Goal: Submit feedback/report problem: Submit feedback/report problem

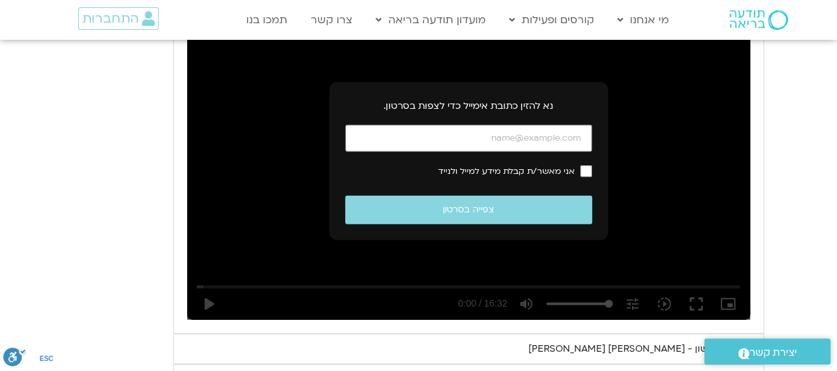
scroll to position [1456, 0]
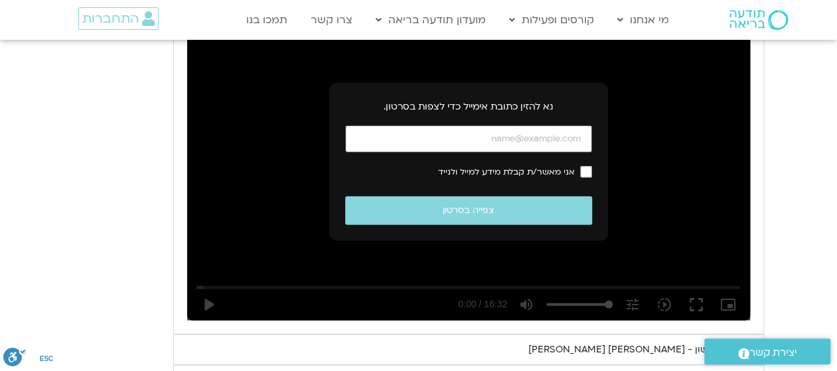
click at [526, 125] on input "כתובת אימייל" at bounding box center [468, 138] width 247 height 27
type input "Tamigi13@gmail.com"
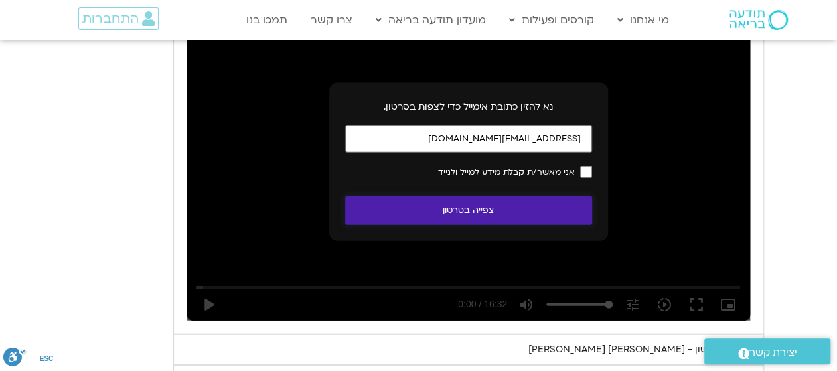
click at [462, 197] on button "צפייה בסרטון" at bounding box center [468, 211] width 247 height 29
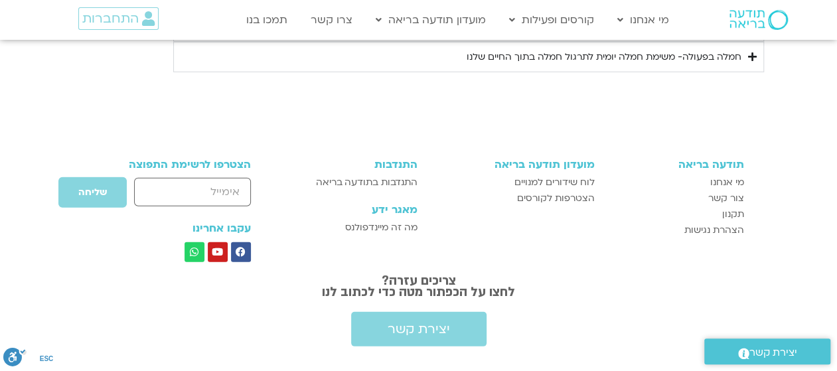
scroll to position [1831, 0]
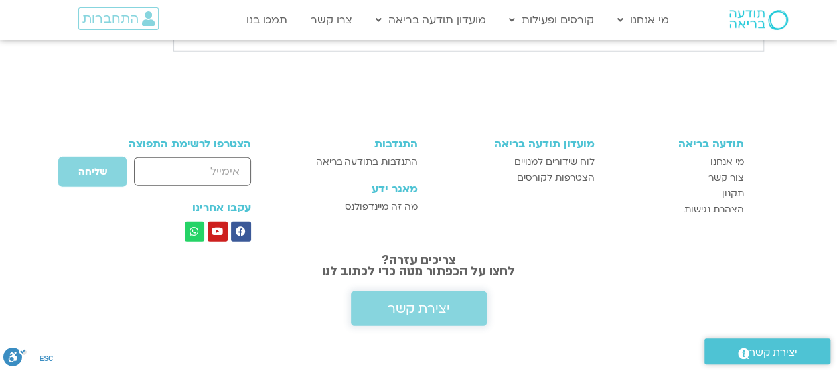
click at [409, 301] on span "יצירת קשר" at bounding box center [419, 308] width 62 height 15
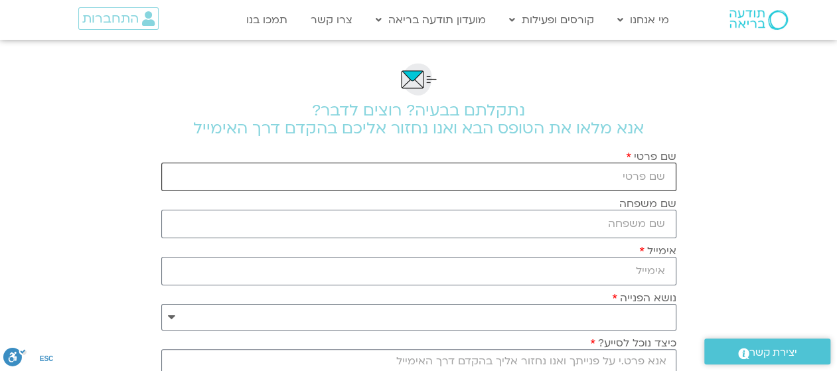
click at [635, 167] on input "שם פרטי" at bounding box center [418, 177] width 515 height 29
drag, startPoint x: 608, startPoint y: 179, endPoint x: 647, endPoint y: 173, distance: 38.9
click at [647, 173] on input "[PERSON_NAME]" at bounding box center [418, 177] width 515 height 29
type input "[PERSON_NAME]"
click at [637, 229] on input "שם משפחה" at bounding box center [418, 224] width 515 height 29
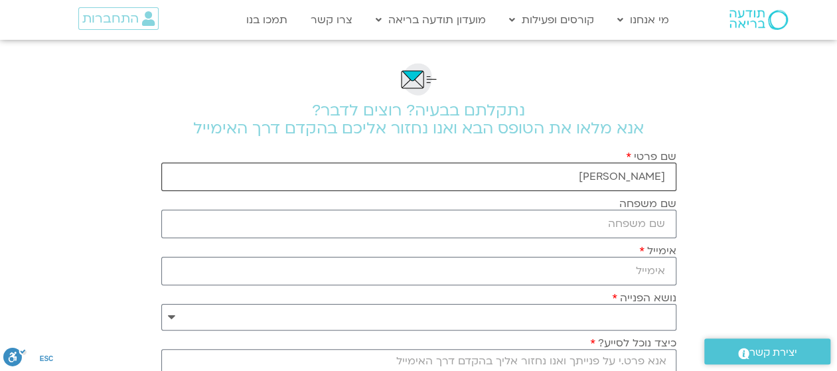
drag, startPoint x: 610, startPoint y: 177, endPoint x: 648, endPoint y: 173, distance: 38.1
click at [648, 173] on input "[PERSON_NAME]" at bounding box center [418, 177] width 515 height 29
click at [651, 218] on input "שם משפחה" at bounding box center [418, 224] width 515 height 29
paste input "[PERSON_NAME]"
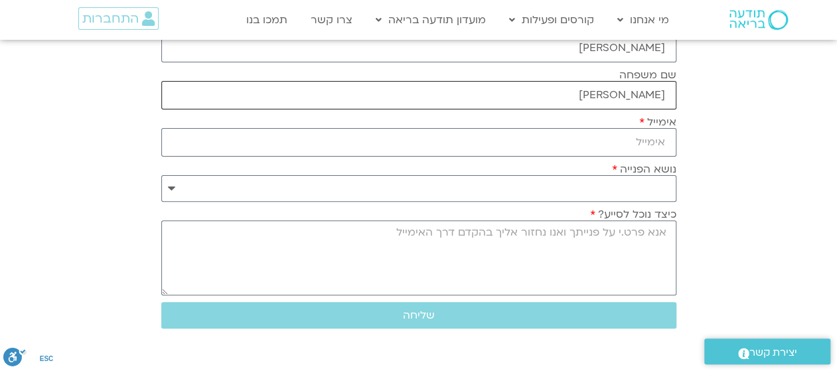
scroll to position [133, 0]
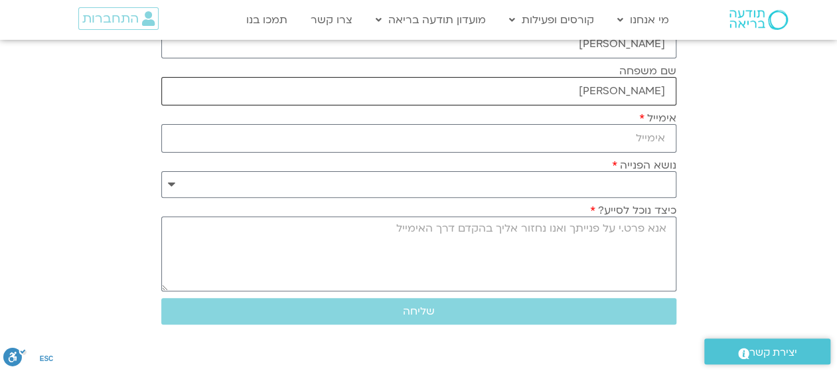
type input "[PERSON_NAME]"
click at [625, 140] on input "אימייל" at bounding box center [418, 138] width 515 height 29
click at [615, 140] on input "אימייל" at bounding box center [418, 138] width 515 height 29
click at [641, 137] on input "[EMAIL_ADDRESS]/com" at bounding box center [418, 138] width 515 height 29
type input "[EMAIL_ADDRESS][DOMAIN_NAME]"
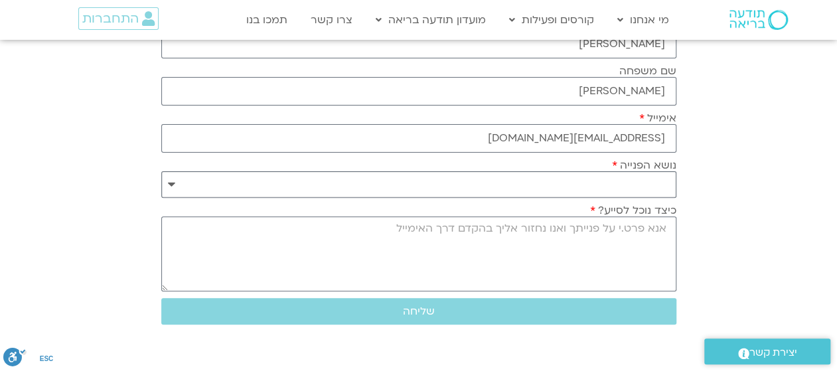
click at [633, 175] on select "**********" at bounding box center [418, 184] width 515 height 27
select select "**********"
click at [161, 171] on select "**********" at bounding box center [418, 184] width 515 height 27
click at [647, 236] on textarea "כיצד נוכל לסייע?" at bounding box center [418, 253] width 515 height 75
type textarea "[PERSON_NAME]"
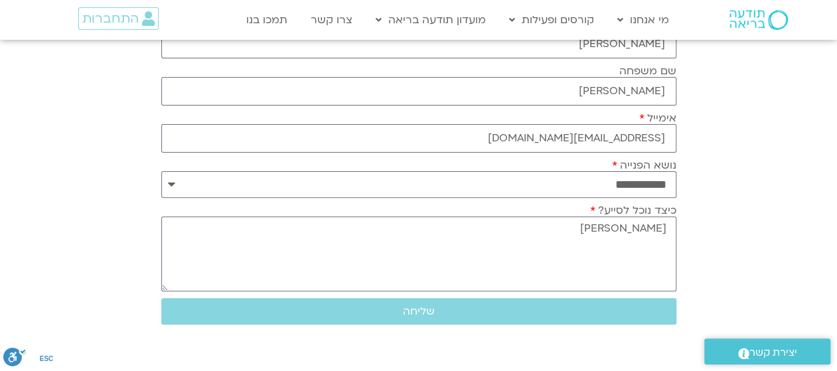
drag, startPoint x: 60, startPoint y: 361, endPoint x: 88, endPoint y: 367, distance: 29.3
click at [88, 367] on section "**********" at bounding box center [418, 206] width 837 height 599
drag, startPoint x: 647, startPoint y: 232, endPoint x: 667, endPoint y: 226, distance: 20.8
click at [667, 226] on textarea "[PERSON_NAME]" at bounding box center [418, 253] width 515 height 75
type textarea "לא מצליחה לפתוח את היום השני."
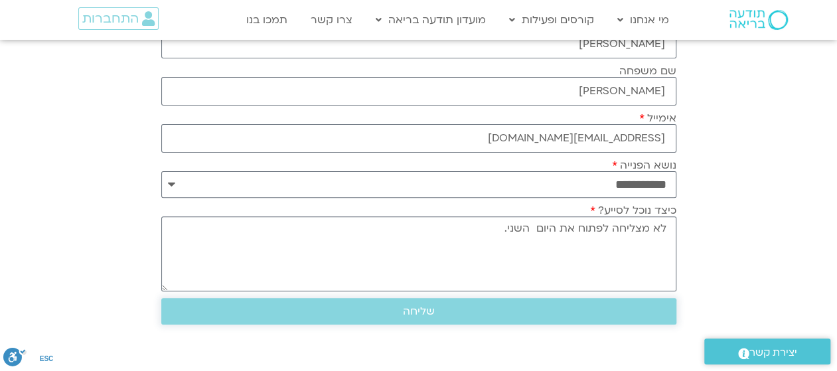
click at [424, 306] on span "שליחה" at bounding box center [419, 311] width 32 height 12
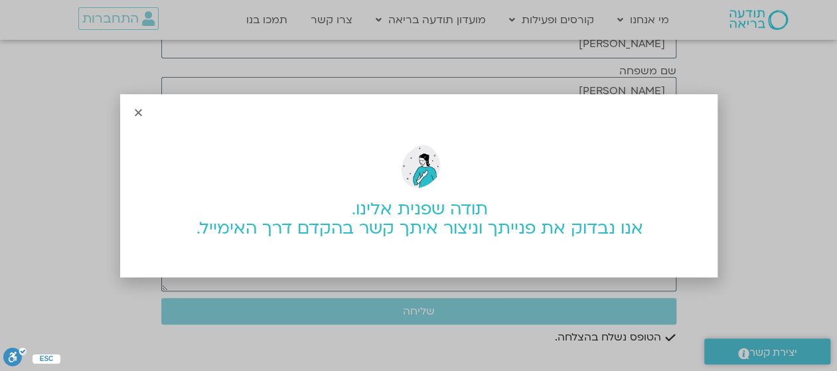
click at [138, 111] on icon "Close" at bounding box center [138, 113] width 10 height 10
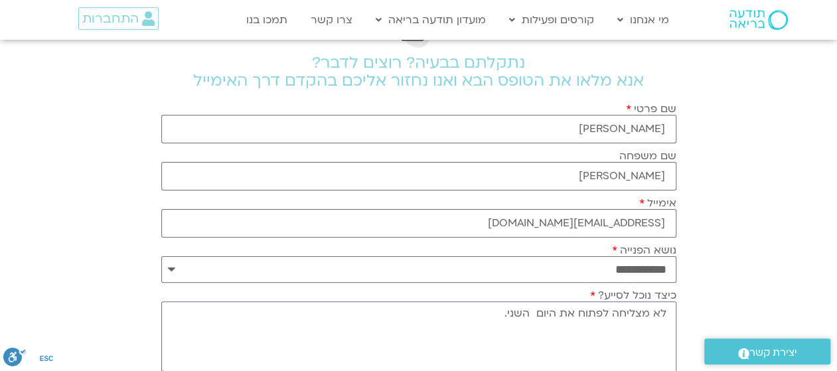
scroll to position [0, 0]
